Goal: Navigation & Orientation: Find specific page/section

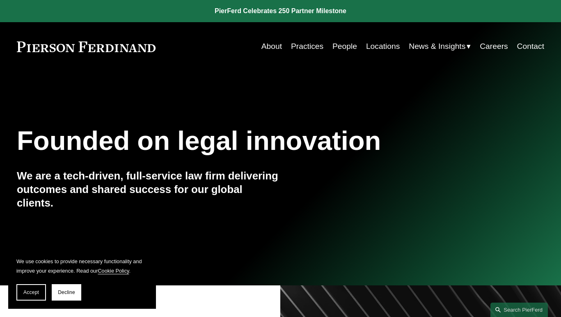
click at [270, 48] on link "About" at bounding box center [271, 47] width 21 height 16
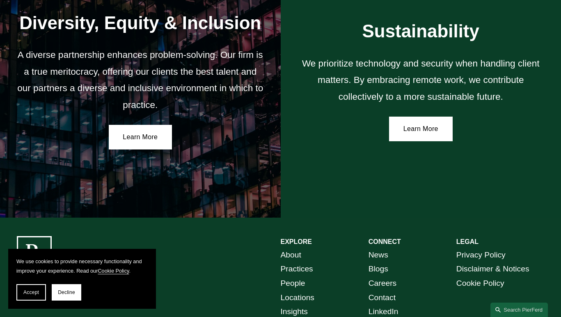
scroll to position [1424, 0]
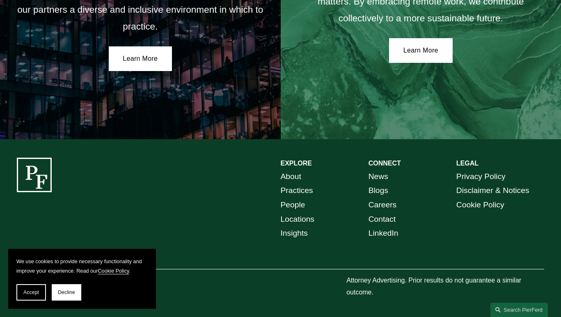
click at [295, 188] on link "Practices" at bounding box center [297, 190] width 32 height 14
click at [288, 203] on link "People" at bounding box center [293, 205] width 25 height 14
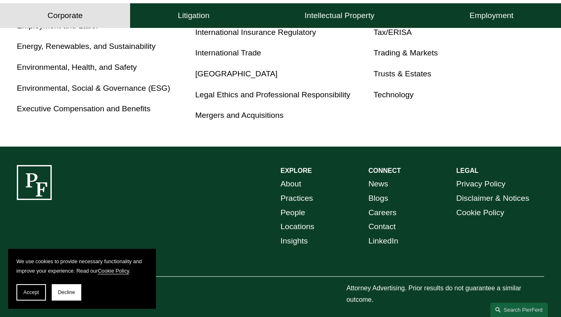
scroll to position [557, 0]
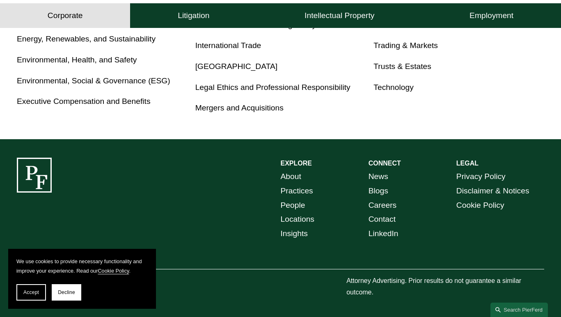
click at [295, 219] on link "Locations" at bounding box center [298, 219] width 34 height 14
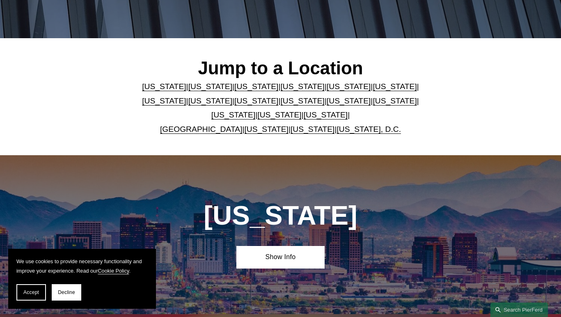
scroll to position [185, 0]
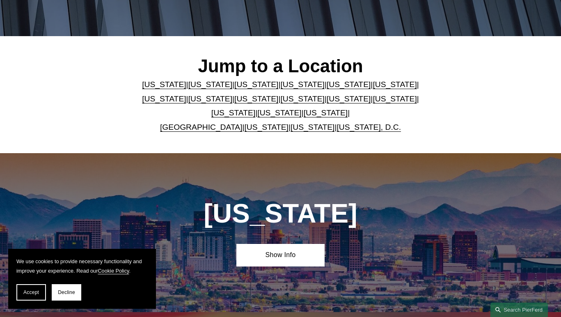
click at [295, 130] on link "[US_STATE]" at bounding box center [312, 127] width 44 height 9
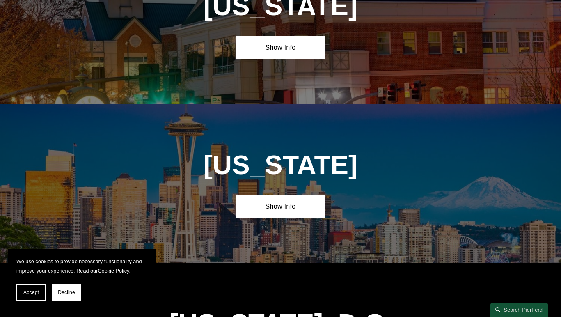
scroll to position [3067, 0]
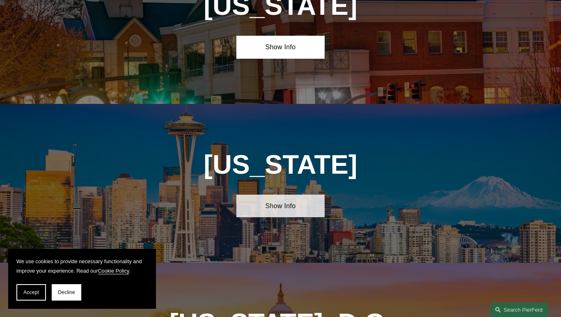
click at [293, 194] on link "Show Info" at bounding box center [280, 205] width 88 height 23
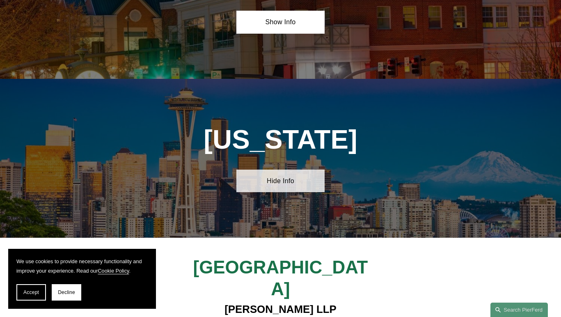
scroll to position [3092, 0]
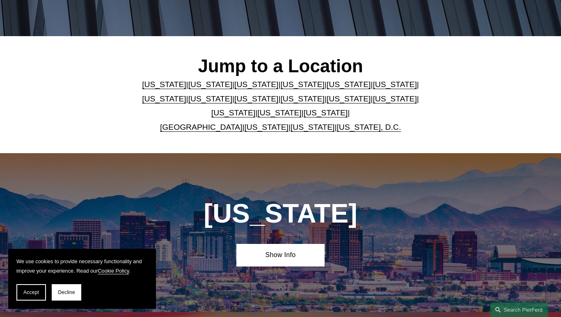
scroll to position [185, 0]
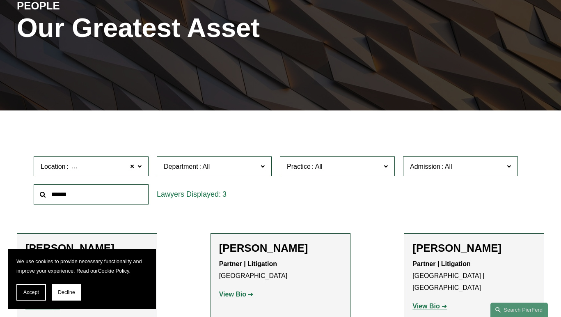
scroll to position [112, 0]
